Goal: Transaction & Acquisition: Subscribe to service/newsletter

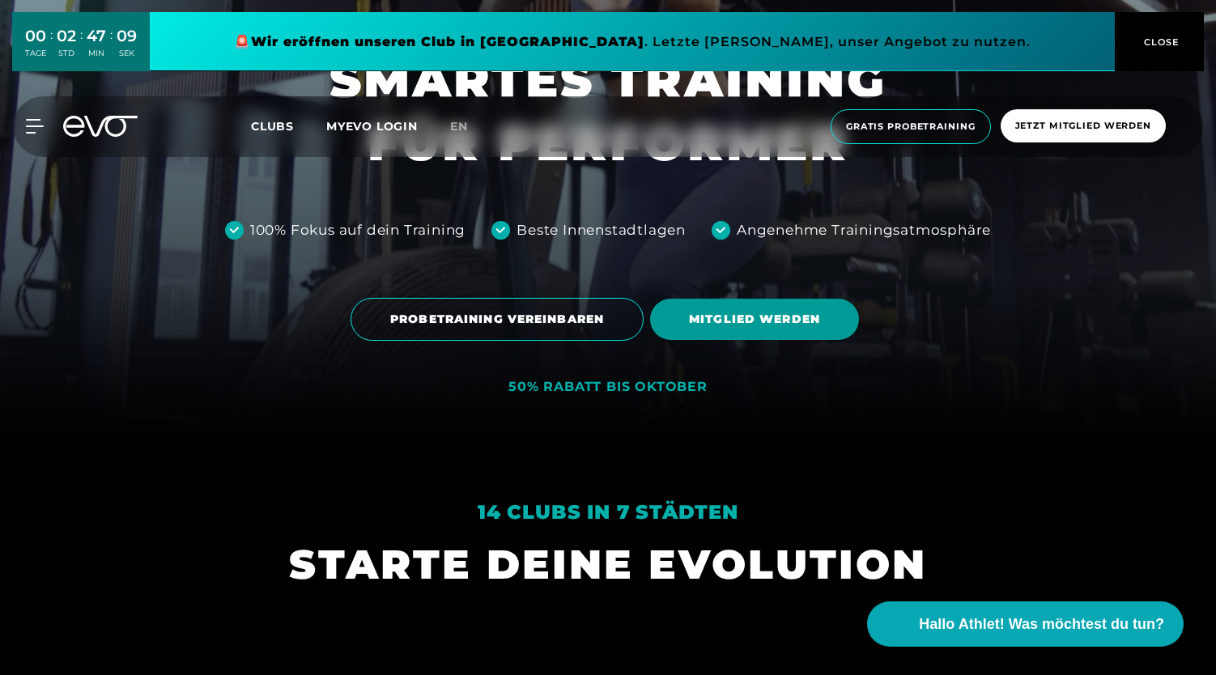
click at [793, 313] on span "MITGLIED WERDEN" at bounding box center [754, 319] width 131 height 17
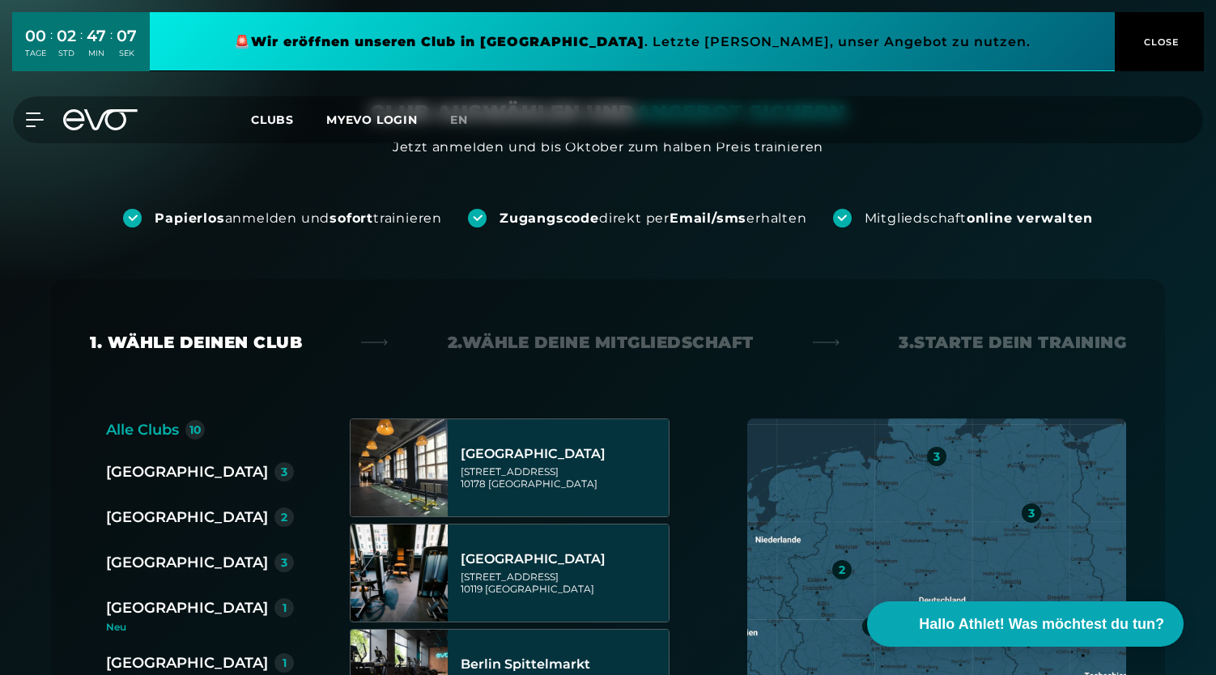
scroll to position [79, 0]
drag, startPoint x: 144, startPoint y: 581, endPoint x: 138, endPoint y: 566, distance: 16.4
click at [144, 580] on div "Berlin 3 Düsseldorf 2 Hamburg 3 München 1 Neu Wiesbaden 1 Neu" at bounding box center [206, 573] width 201 height 227
click at [134, 559] on div "[GEOGRAPHIC_DATA]" at bounding box center [187, 561] width 162 height 23
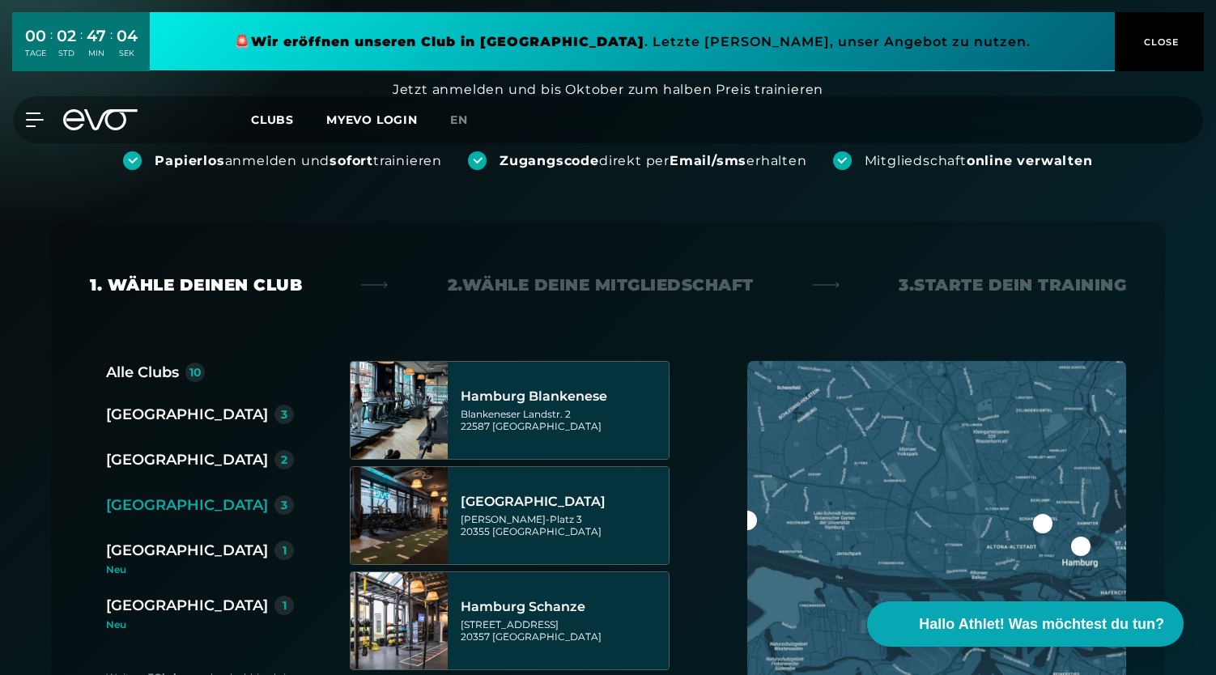
scroll to position [138, 0]
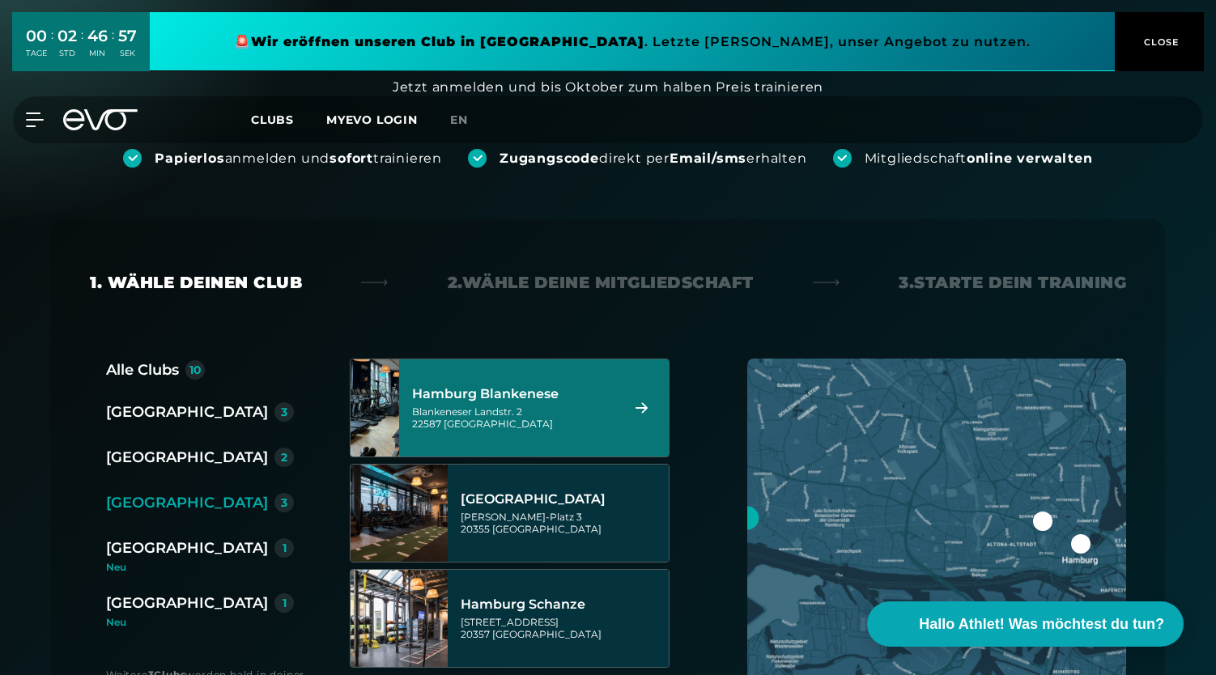
click at [514, 397] on div "Hamburg Blankenese" at bounding box center [513, 394] width 203 height 16
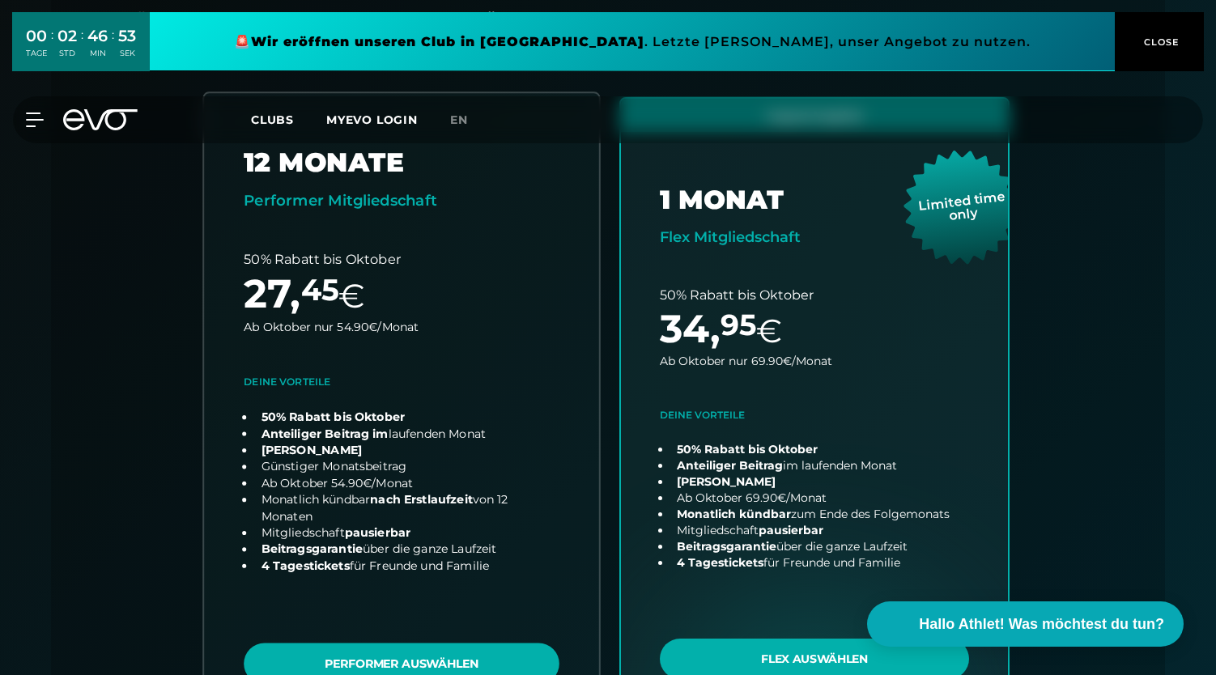
scroll to position [520, 0]
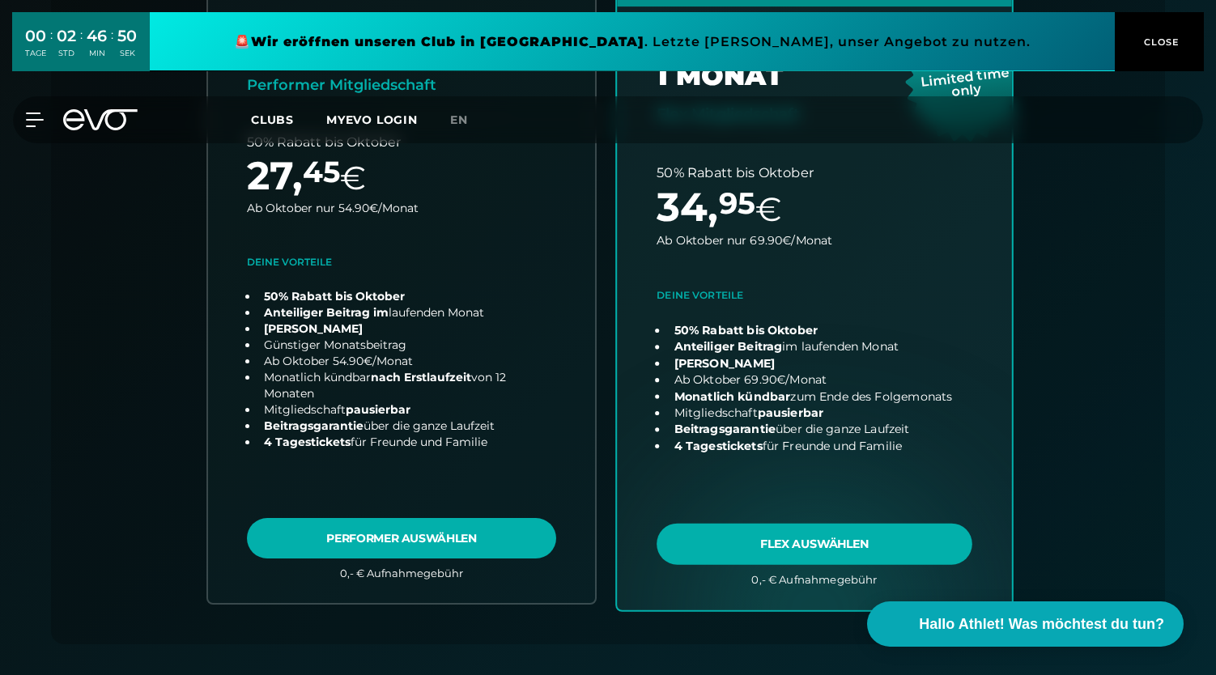
click at [802, 547] on link "choose plan" at bounding box center [814, 290] width 395 height 637
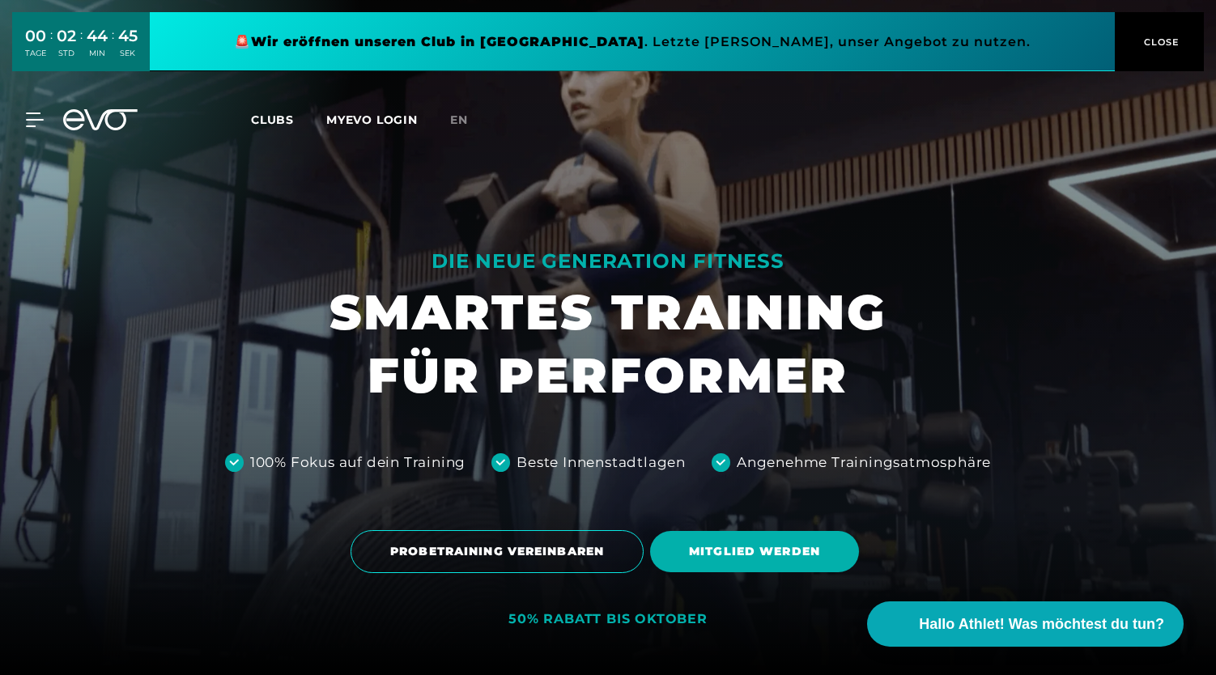
click at [1170, 44] on span "CLOSE" at bounding box center [1160, 42] width 40 height 15
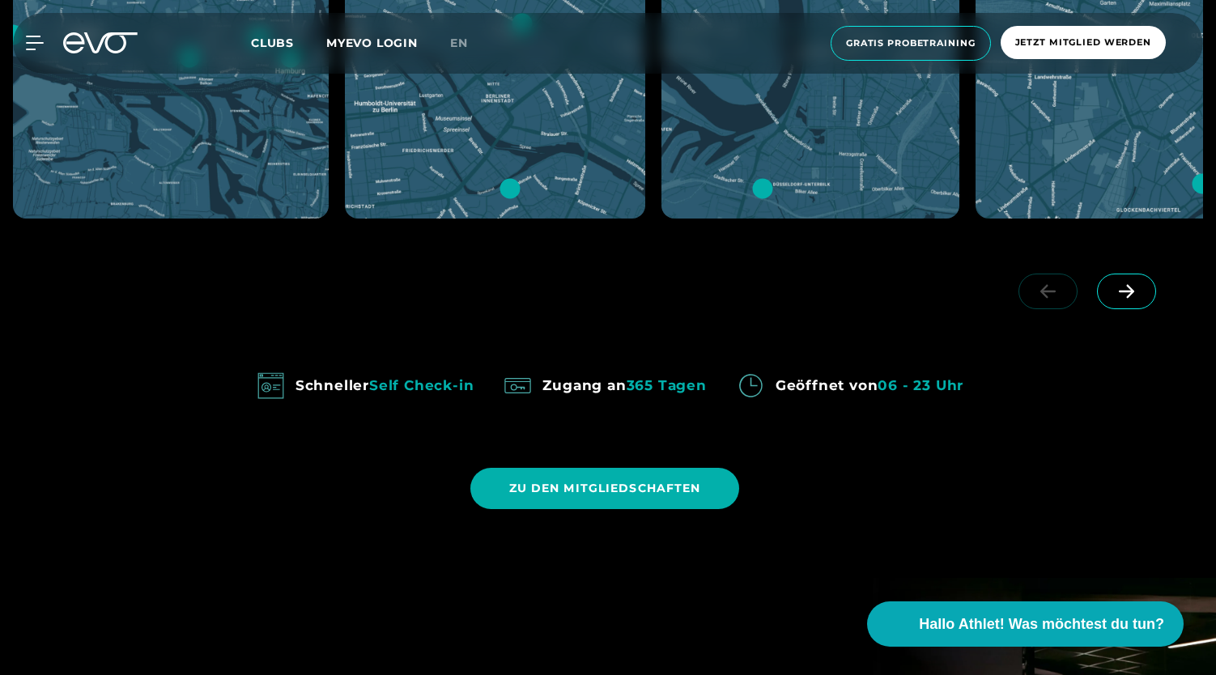
scroll to position [1225, 0]
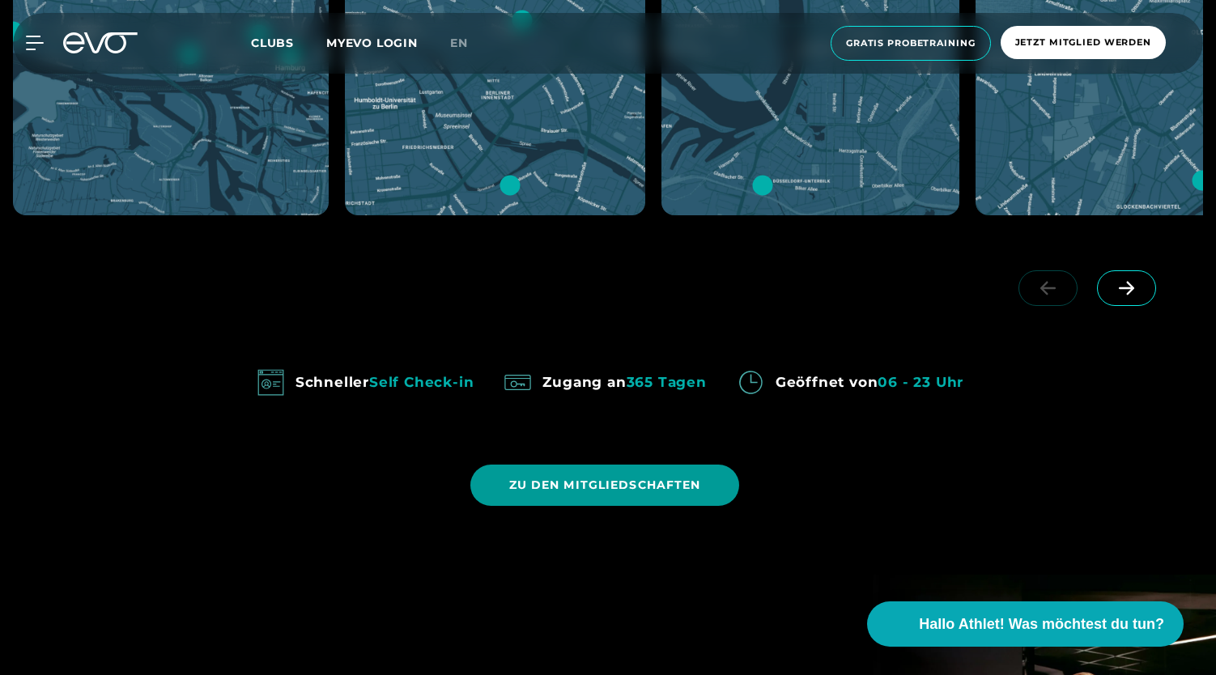
click at [573, 482] on span "ZU DEN MITGLIEDSCHAFTEN" at bounding box center [605, 485] width 192 height 17
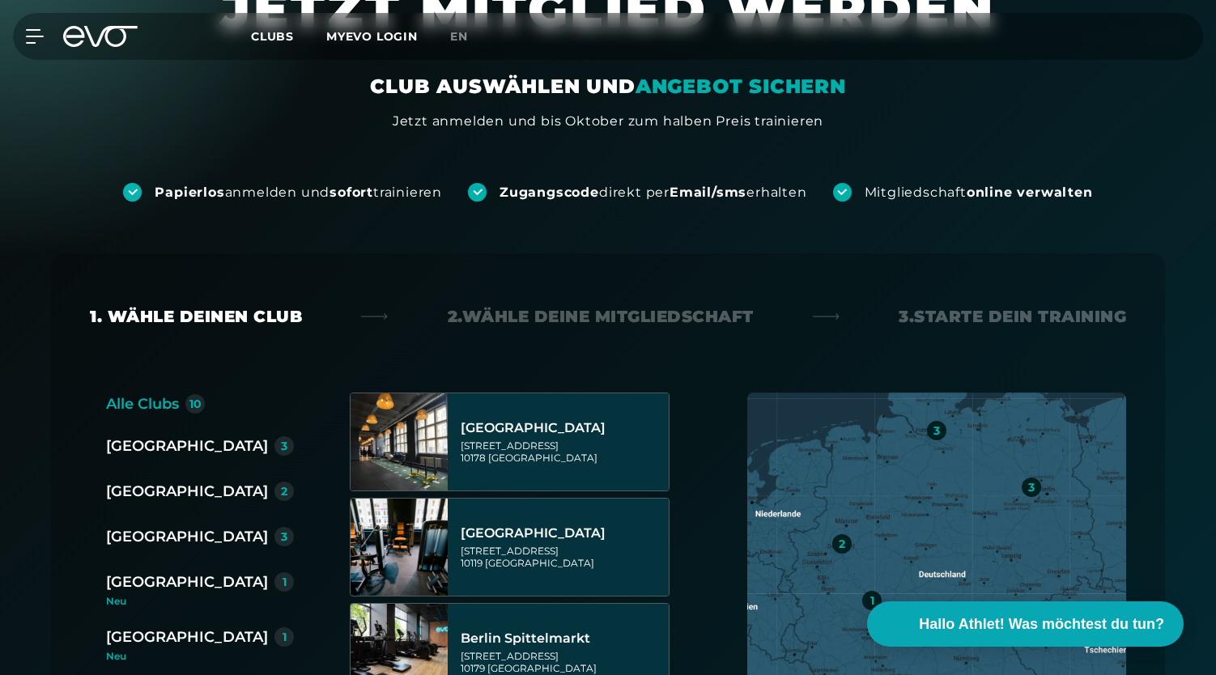
scroll to position [105, 0]
click at [143, 524] on div "[GEOGRAPHIC_DATA]" at bounding box center [187, 535] width 162 height 23
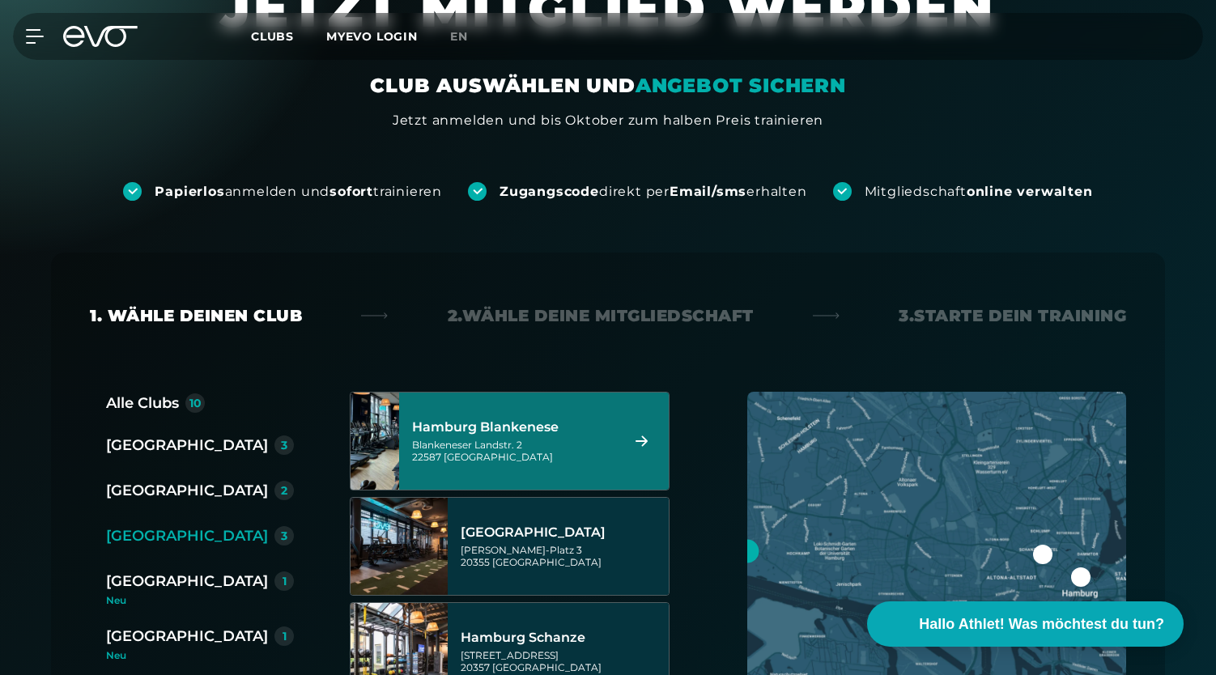
click at [526, 439] on div "Blankeneser Landstr. 2 22587 [GEOGRAPHIC_DATA]" at bounding box center [513, 451] width 203 height 24
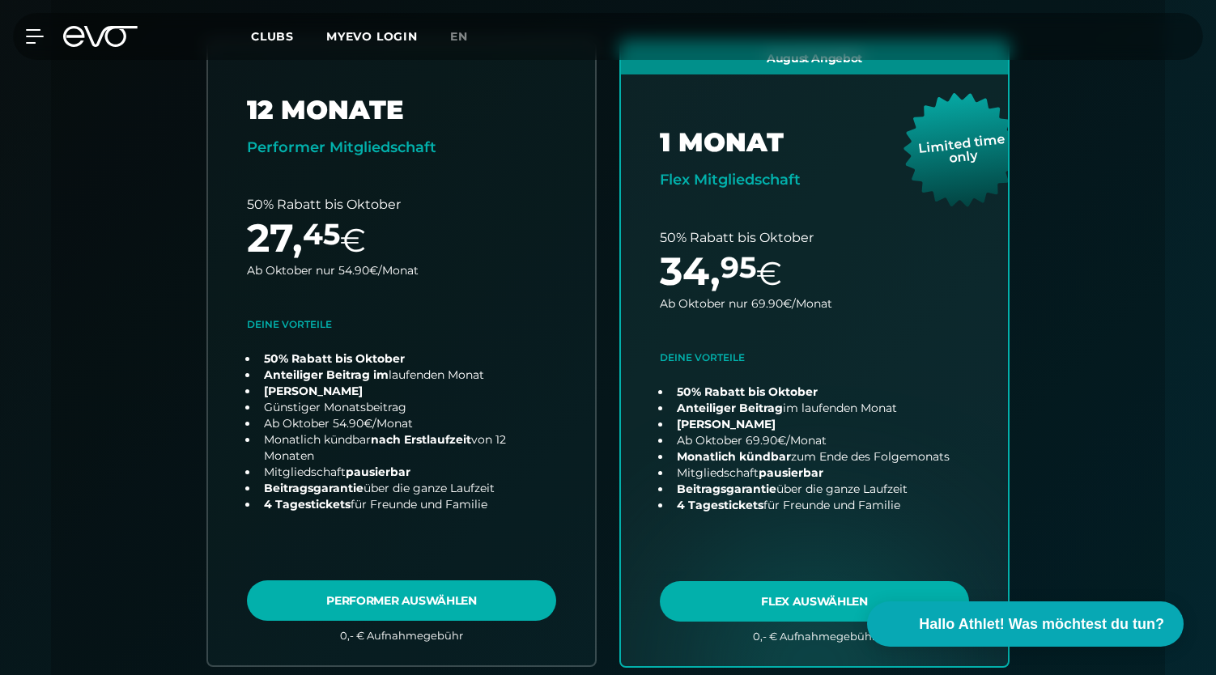
scroll to position [458, 0]
